Goal: Check status: Check status

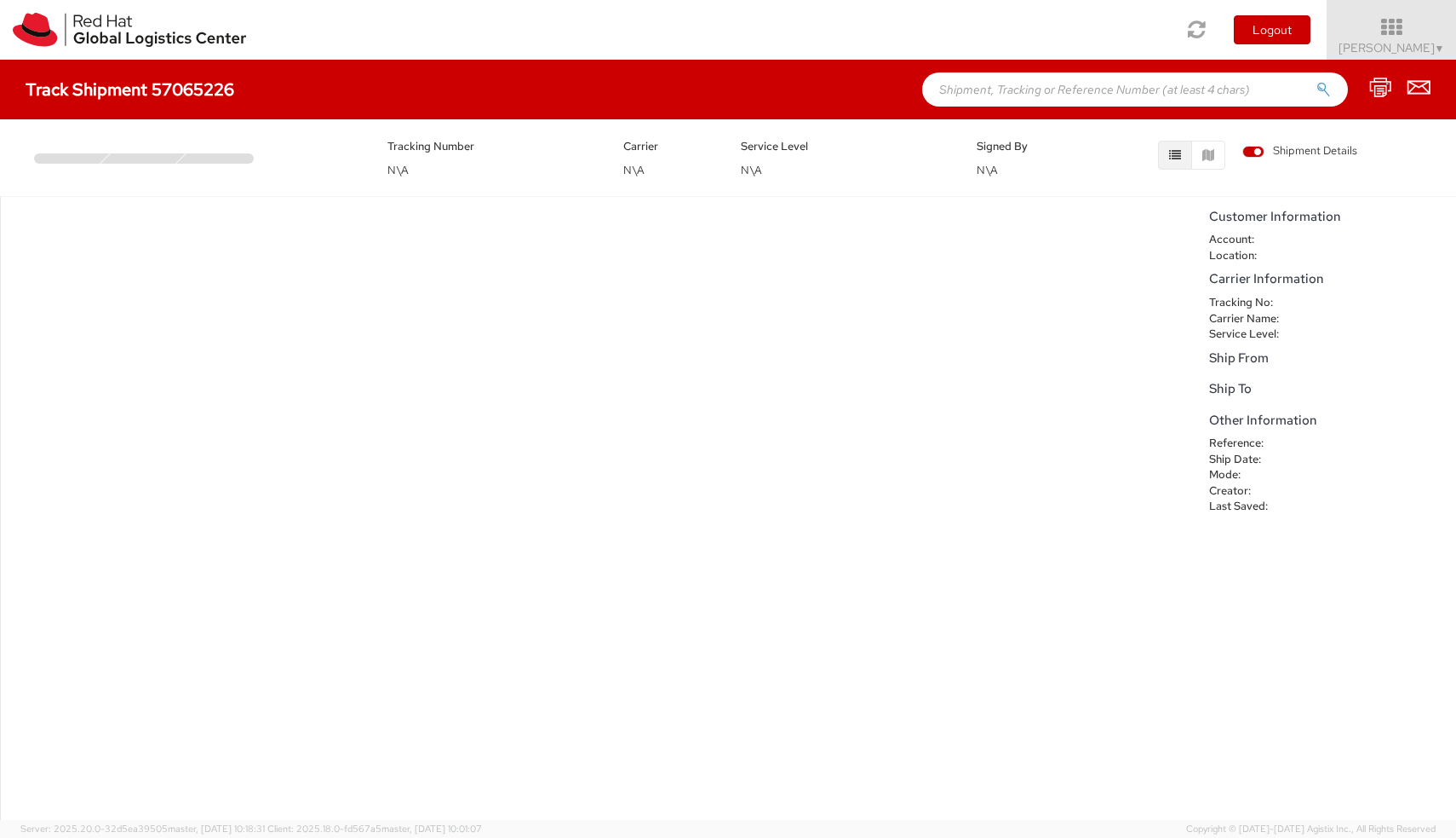
click at [215, 158] on div at bounding box center [220, 158] width 86 height 10
click at [600, 150] on div "Tracking Number N\A" at bounding box center [493, 157] width 236 height 42
click at [163, 42] on img at bounding box center [130, 30] width 233 height 34
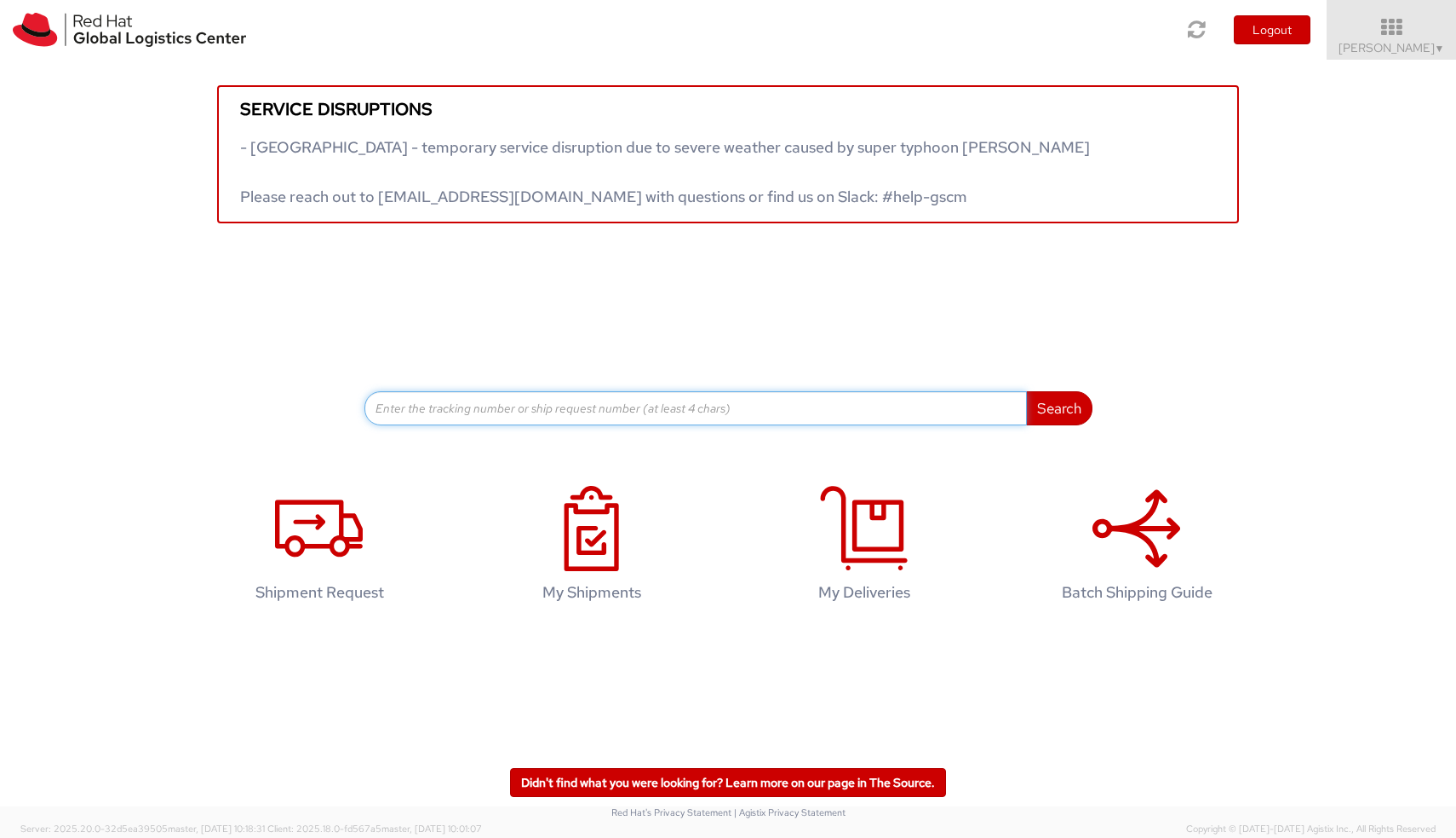
click at [472, 413] on input at bounding box center [696, 408] width 663 height 34
paste input "394065664989"
click at [1058, 405] on button "Search" at bounding box center [1059, 408] width 67 height 34
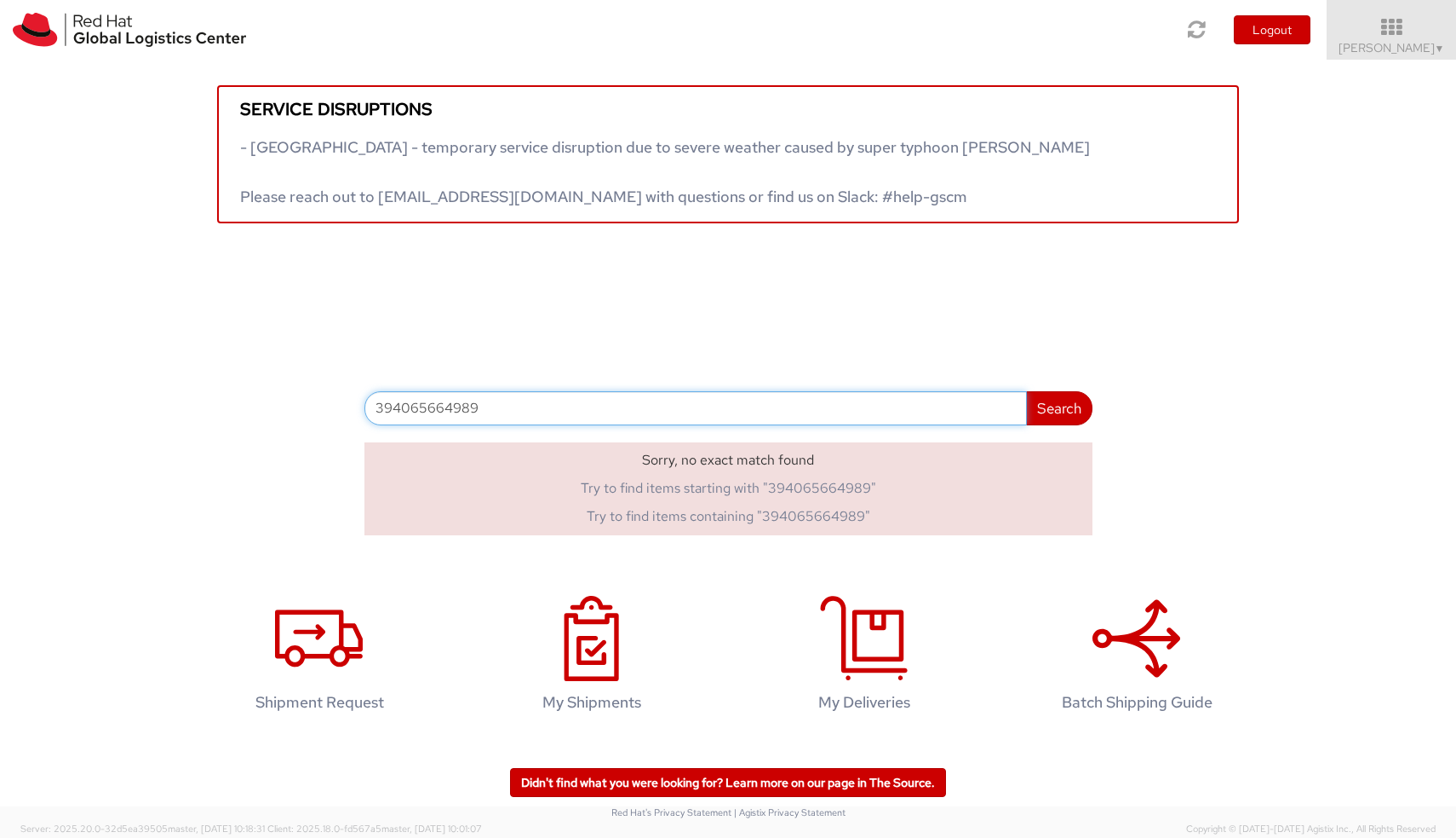
type input "394065664989"
click at [1058, 405] on button "Search" at bounding box center [1059, 408] width 67 height 34
drag, startPoint x: 442, startPoint y: 406, endPoint x: 337, endPoint y: 424, distance: 106.5
click at [337, 424] on div "Service disruptions - [GEOGRAPHIC_DATA] - temporary service disruption due to s…" at bounding box center [728, 297] width 1456 height 476
click at [406, 418] on input "394065664989" at bounding box center [696, 408] width 663 height 34
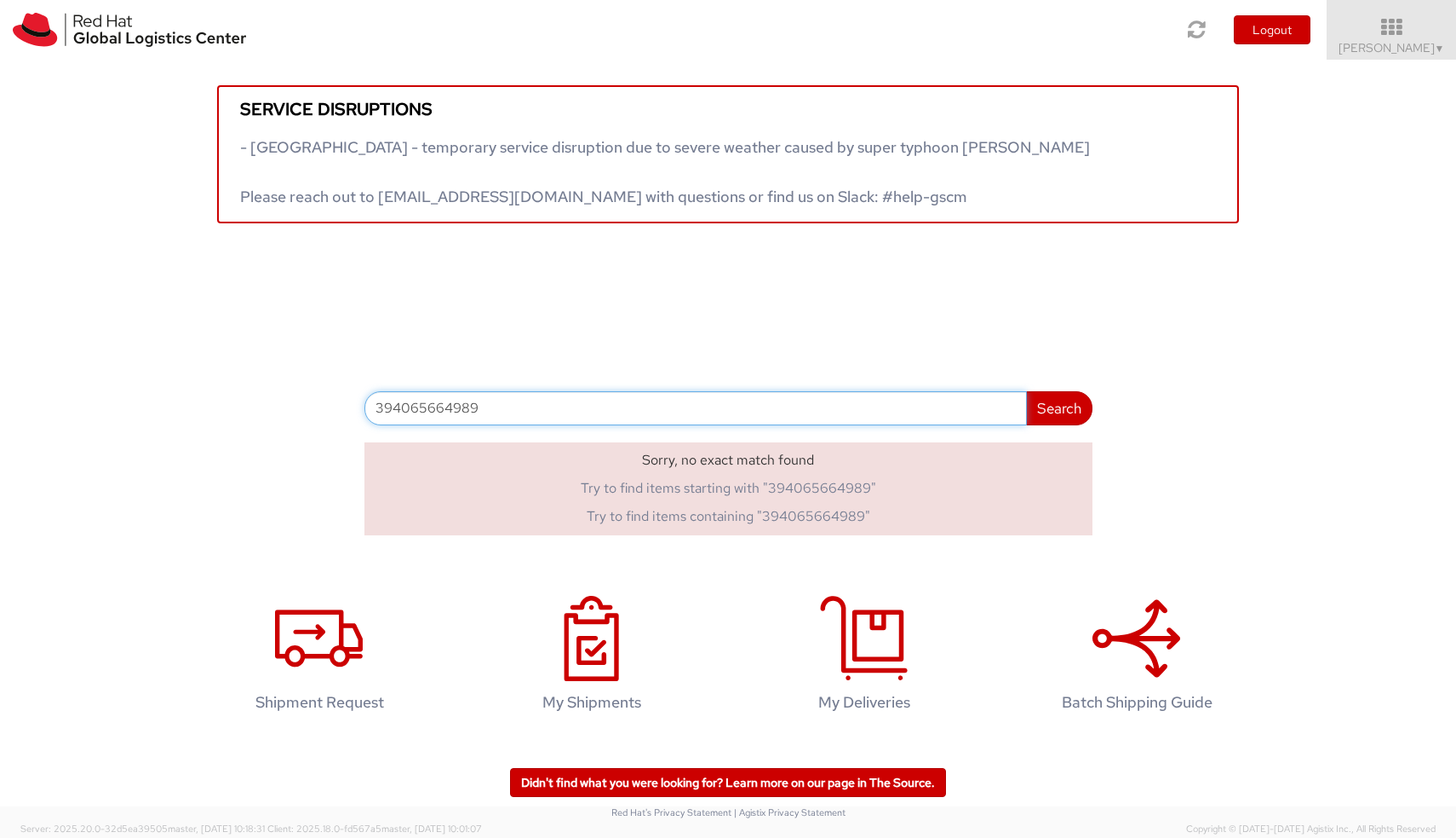
click at [406, 418] on input "394065664989" at bounding box center [696, 408] width 663 height 34
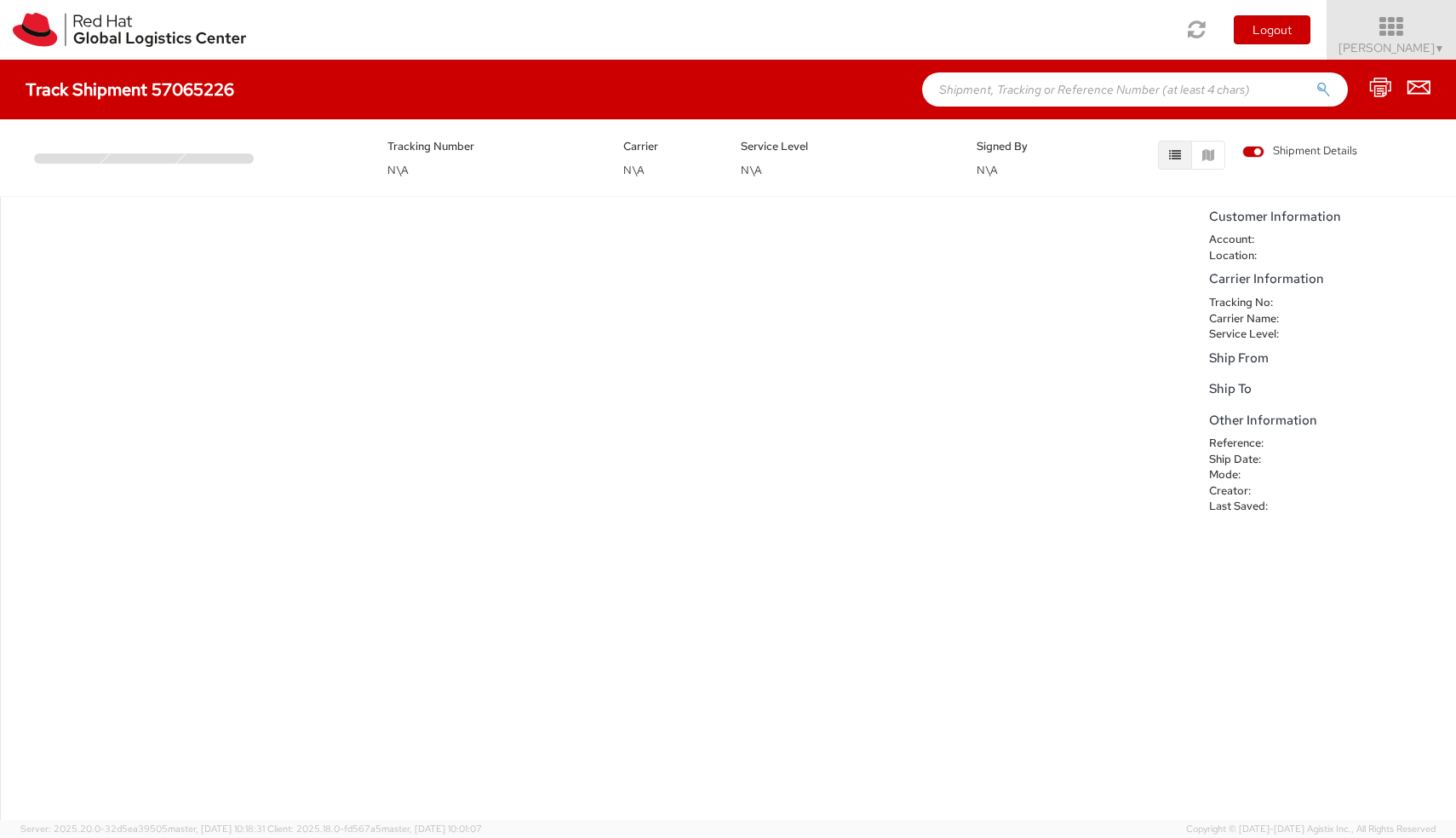
click at [1345, 49] on span "Muhammad Taufik Rahman ▼" at bounding box center [1391, 48] width 106 height 15
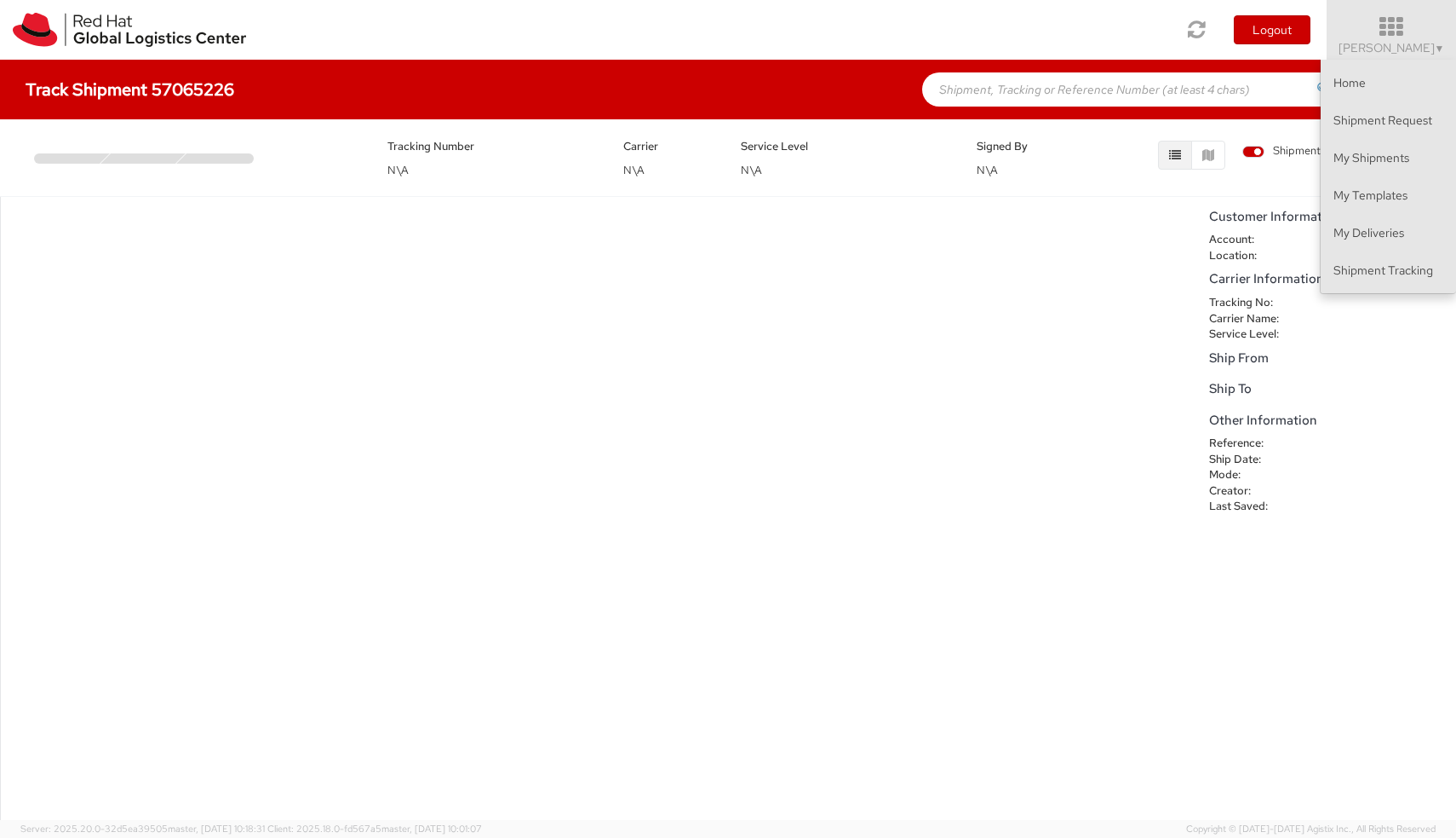
click at [1047, 302] on div "No data to show" at bounding box center [601, 508] width 1201 height 623
